Goal: Information Seeking & Learning: Learn about a topic

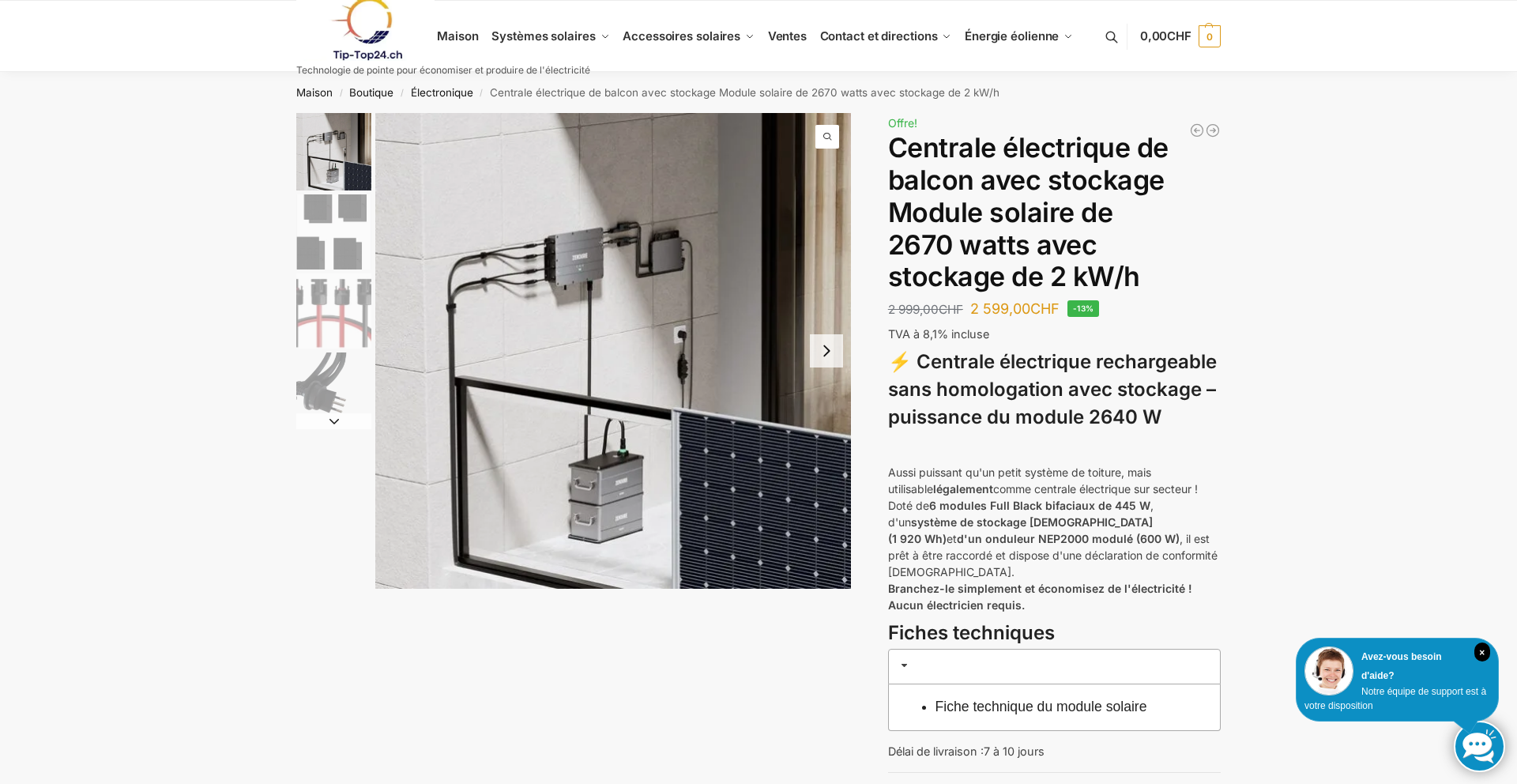
click at [333, 171] on img "1 / 4" at bounding box center [333, 151] width 75 height 77
click at [333, 257] on img "2 / 4" at bounding box center [333, 231] width 75 height 75
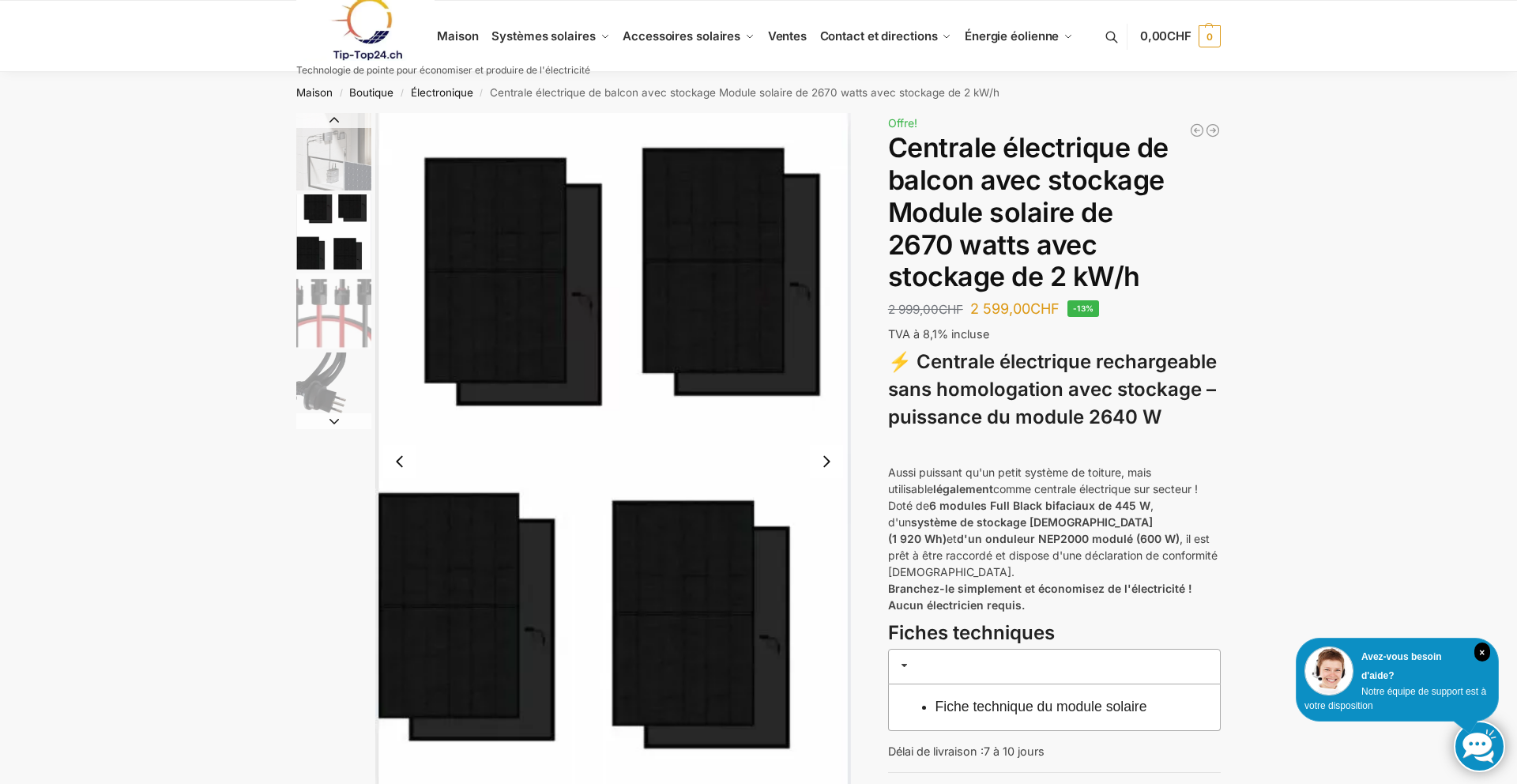
click at [339, 331] on img "3 / 4" at bounding box center [333, 310] width 75 height 75
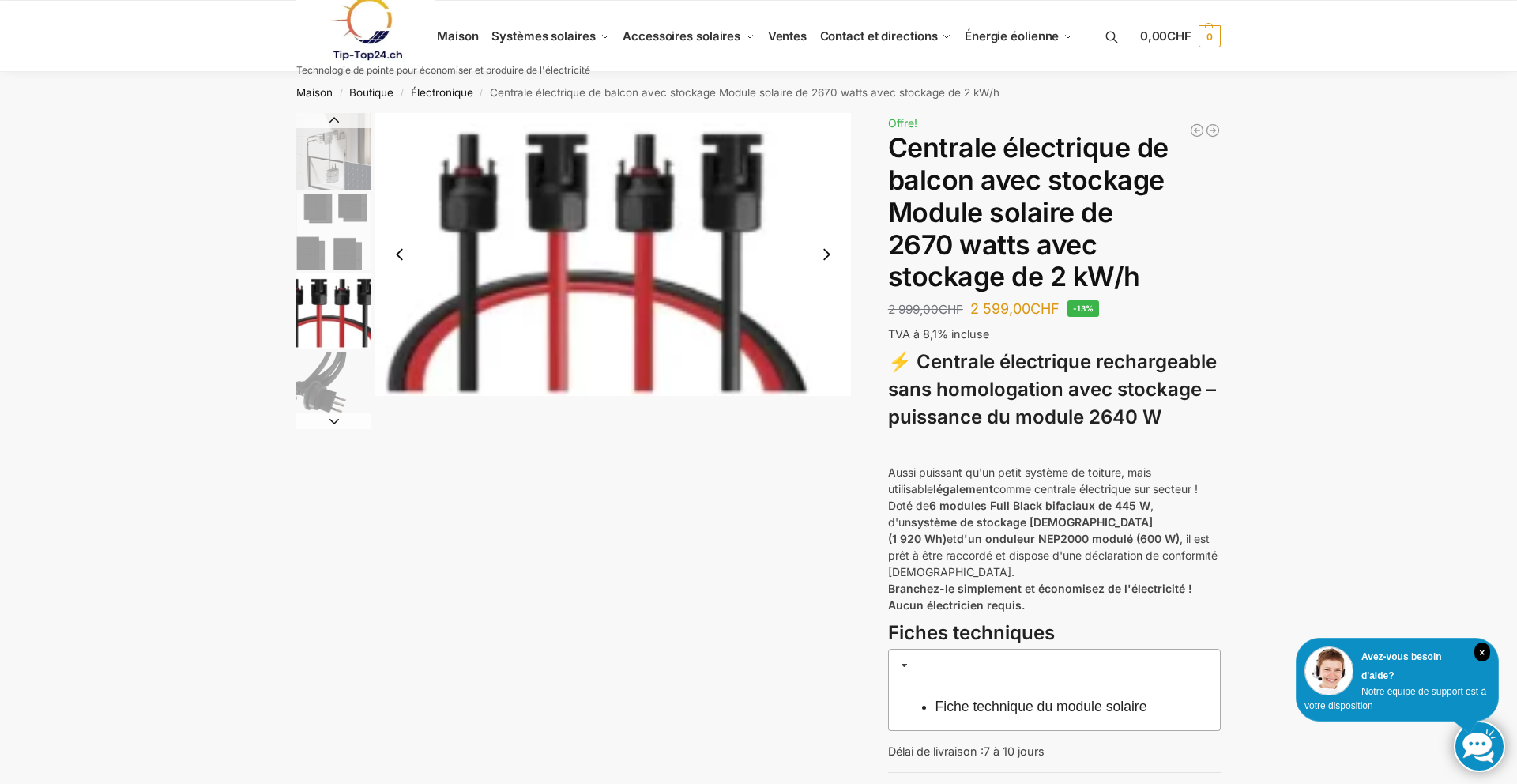
click at [337, 402] on img "4 / 4" at bounding box center [333, 389] width 75 height 75
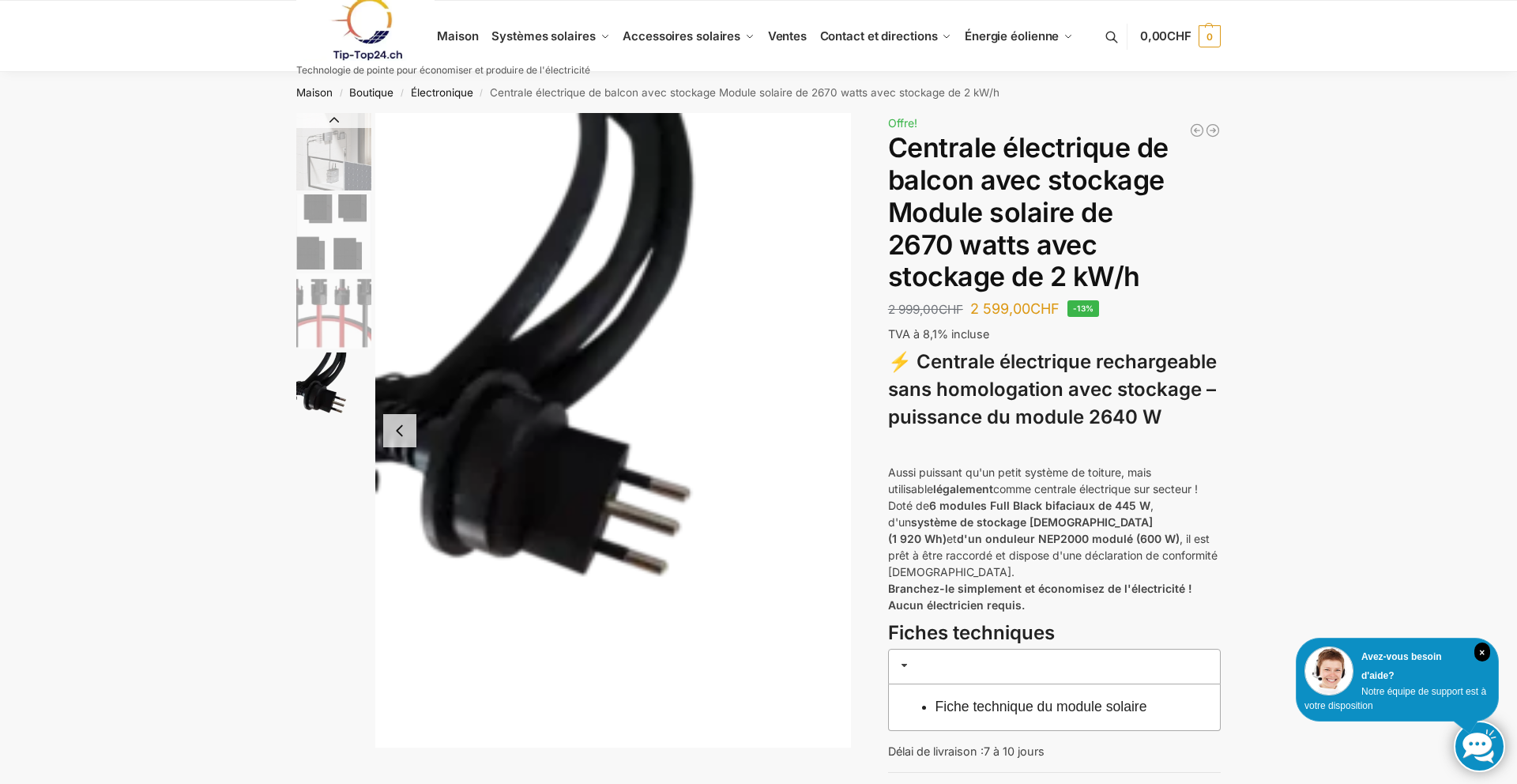
click at [346, 299] on img "3 / 4" at bounding box center [333, 310] width 75 height 75
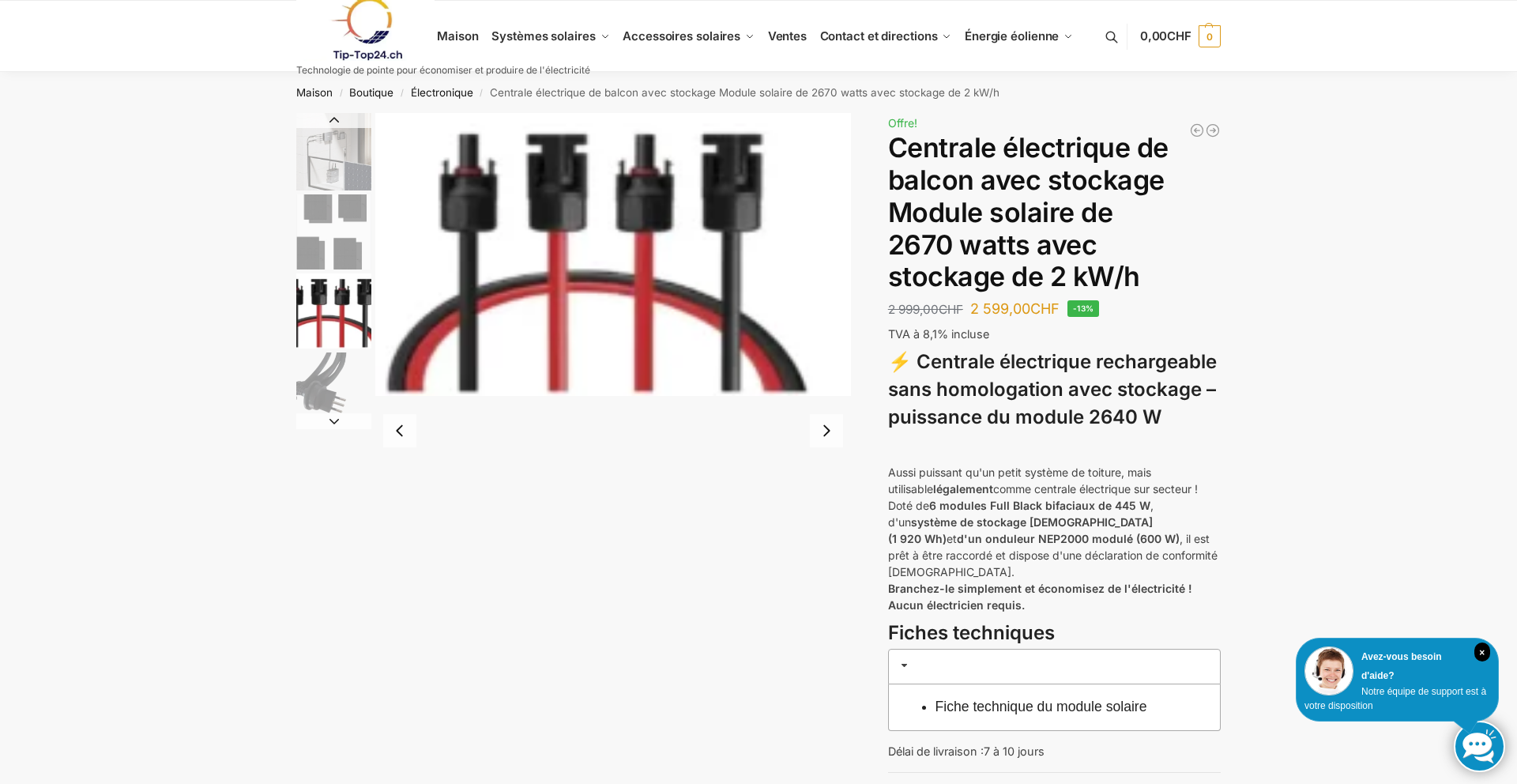
click at [325, 218] on img "2 / 4" at bounding box center [333, 231] width 75 height 75
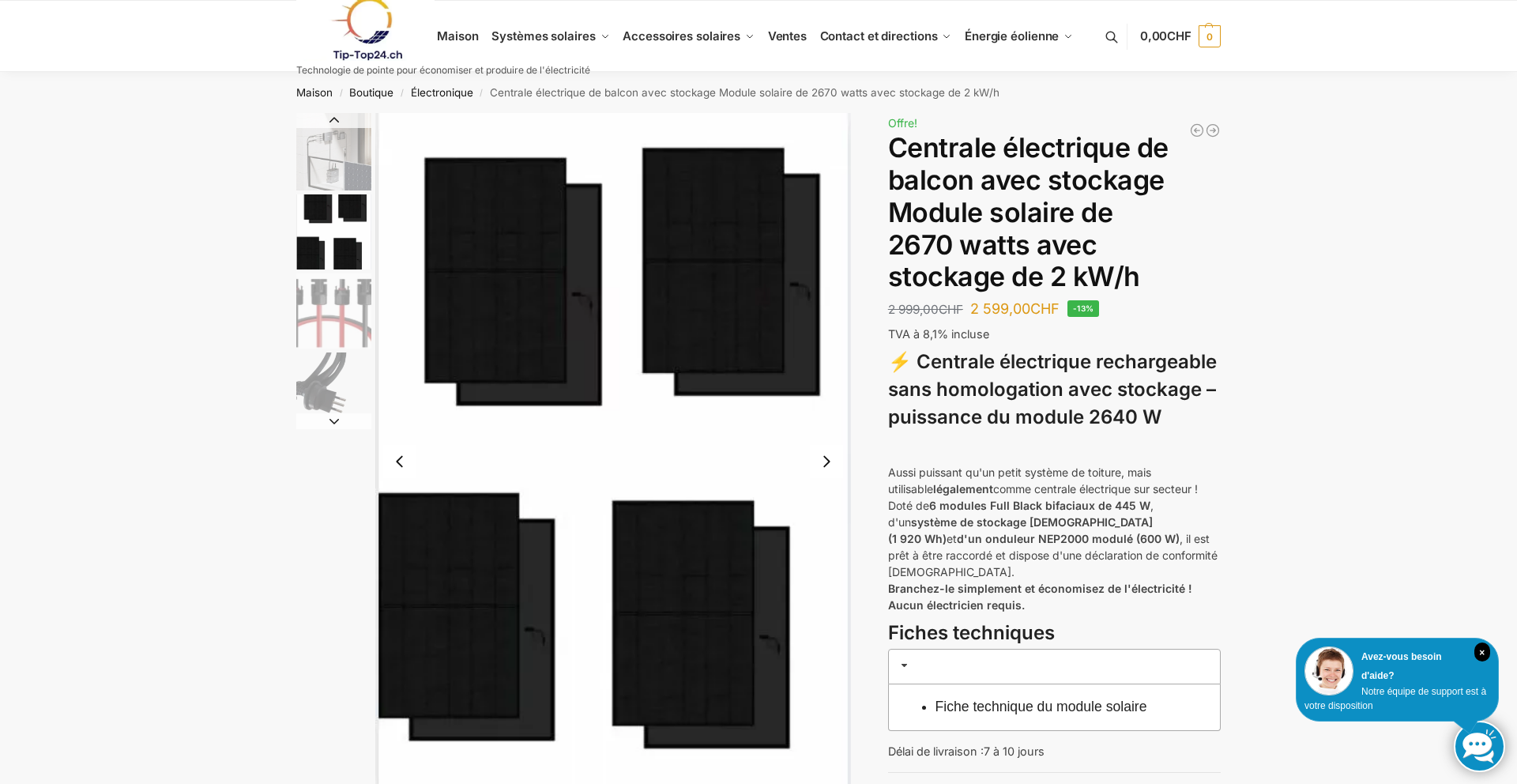
click at [321, 171] on img "1 / 4" at bounding box center [333, 151] width 75 height 77
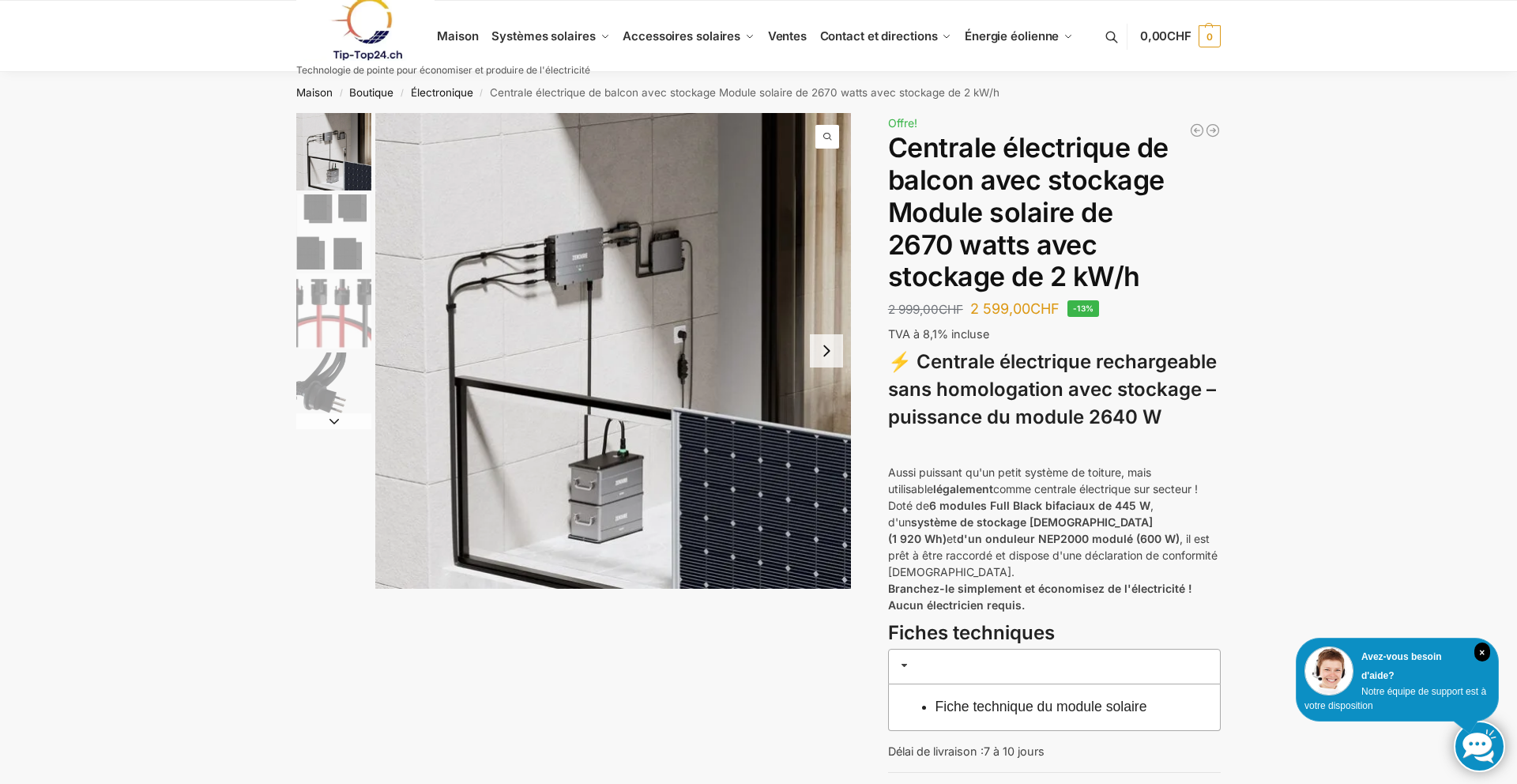
click at [468, 40] on link at bounding box center [443, 29] width 294 height 64
